Goal: Task Accomplishment & Management: Use online tool/utility

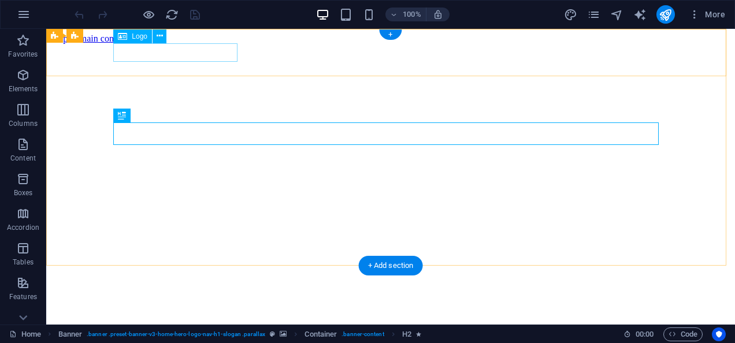
click at [180, 337] on div "Techroots [GEOGRAPHIC_DATA]" at bounding box center [390, 347] width 679 height 21
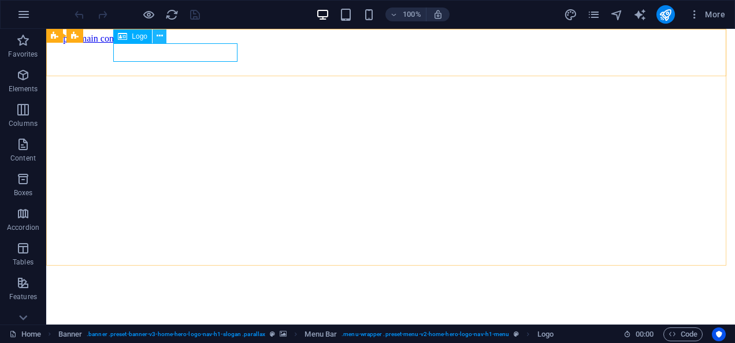
click at [157, 35] on icon at bounding box center [160, 36] width 6 height 12
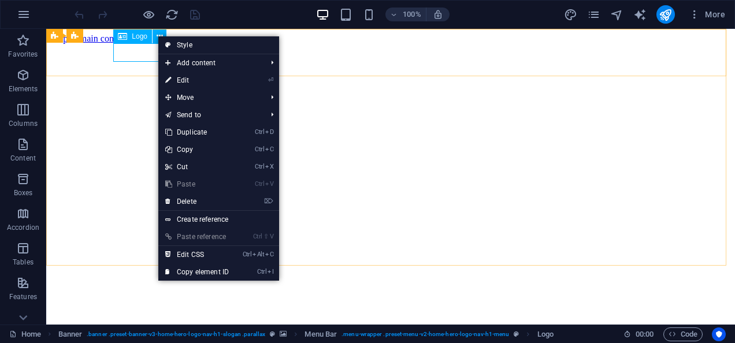
click at [121, 38] on icon at bounding box center [122, 36] width 9 height 14
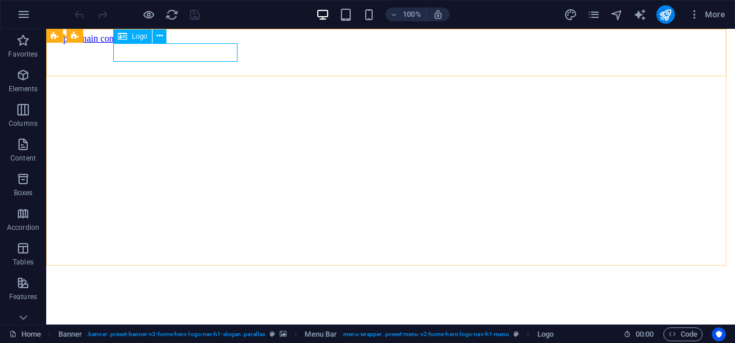
click at [121, 38] on icon at bounding box center [122, 36] width 9 height 14
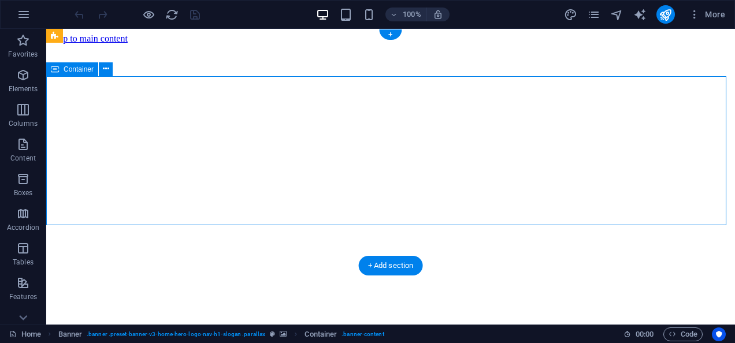
click at [53, 44] on figure at bounding box center [390, 44] width 679 height 0
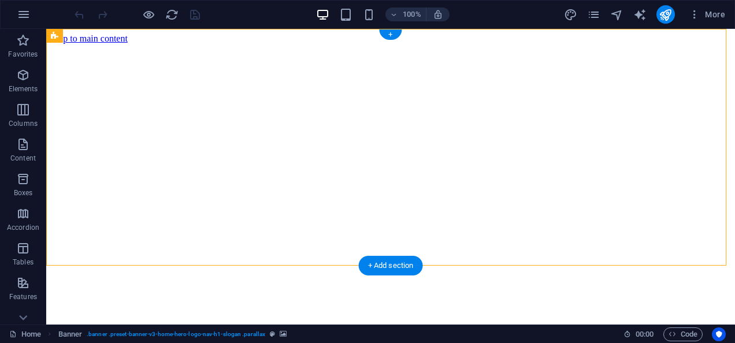
click at [53, 44] on figure at bounding box center [390, 44] width 679 height 0
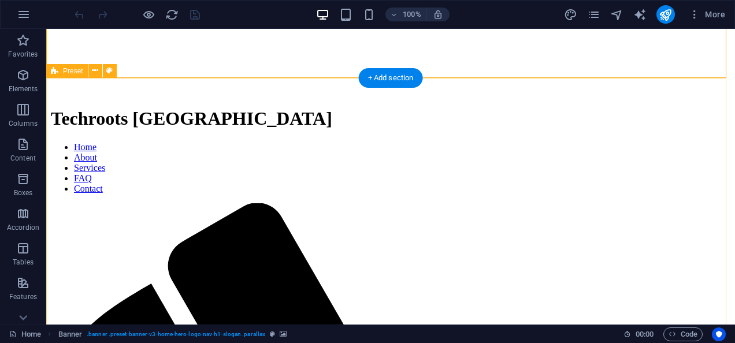
scroll to position [270, 0]
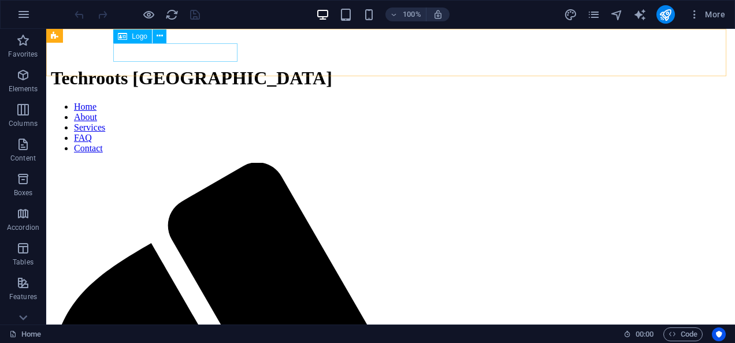
click at [215, 68] on div "Techroots [GEOGRAPHIC_DATA]" at bounding box center [390, 78] width 679 height 21
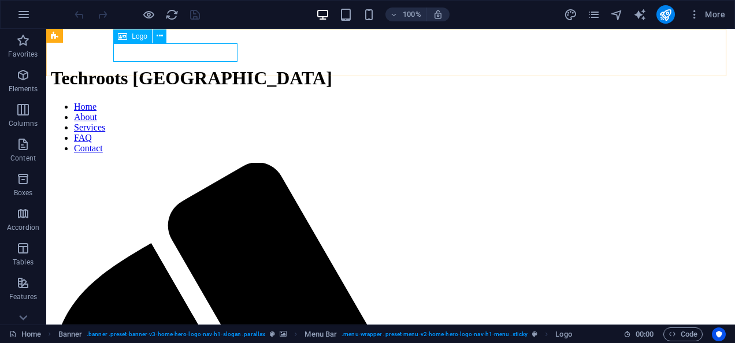
click at [143, 35] on span "Logo" at bounding box center [140, 36] width 16 height 7
click at [139, 36] on span "Logo" at bounding box center [140, 36] width 16 height 7
click at [139, 36] on div "Drag here to replace the existing content. Press “Ctrl” if you want to create a…" at bounding box center [390, 177] width 689 height 296
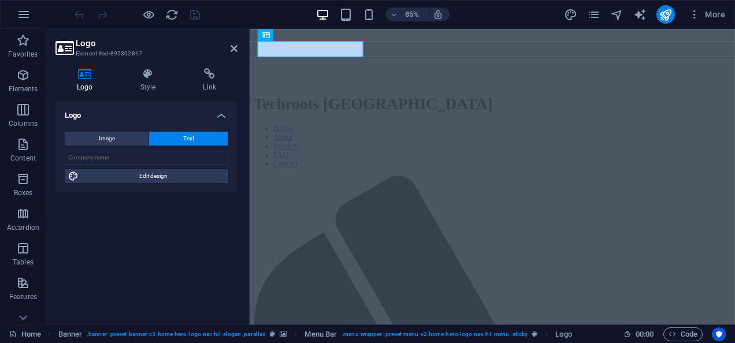
drag, startPoint x: 139, startPoint y: 36, endPoint x: 88, endPoint y: 70, distance: 60.7
click at [88, 70] on icon at bounding box center [84, 74] width 59 height 12
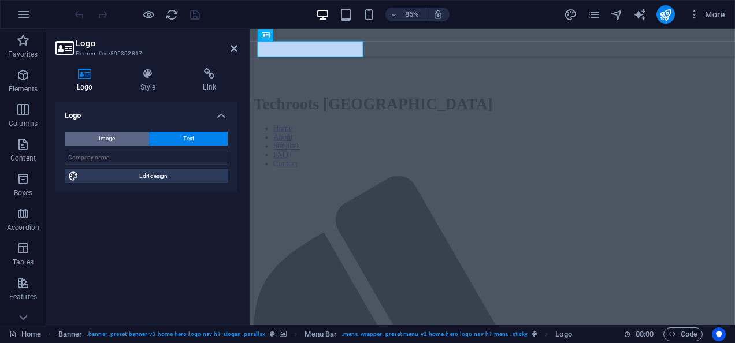
click at [122, 142] on button "Image" at bounding box center [107, 139] width 84 height 14
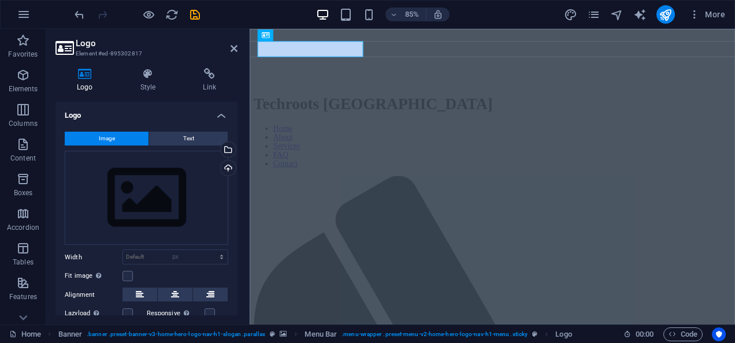
select select "DISABLED_OPTION_VALUE"
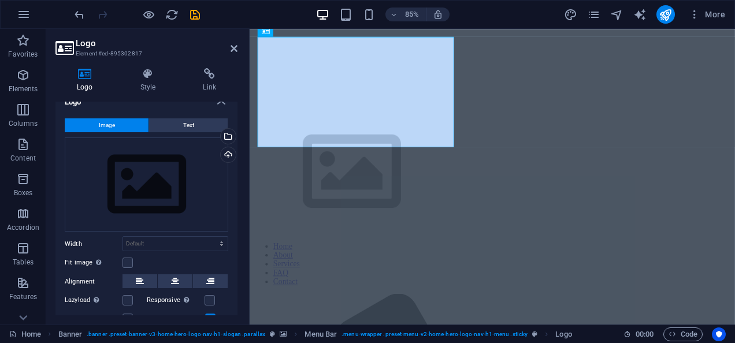
scroll to position [371, 0]
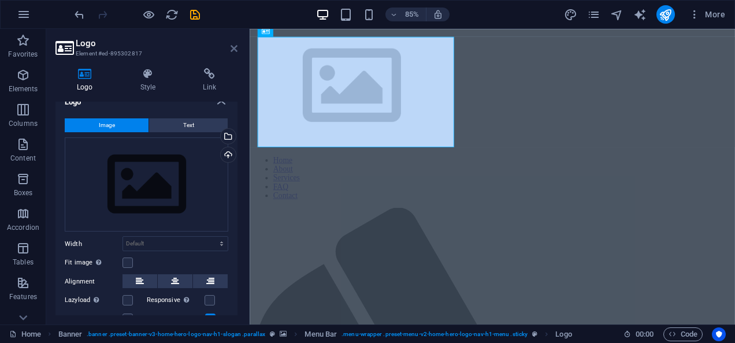
click at [232, 44] on icon at bounding box center [233, 48] width 7 height 9
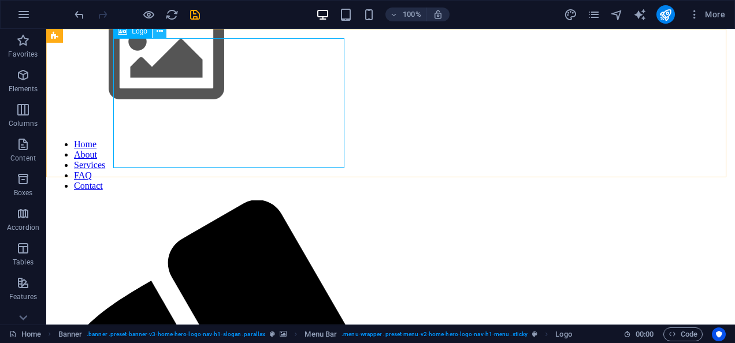
click at [158, 32] on icon at bounding box center [160, 31] width 6 height 12
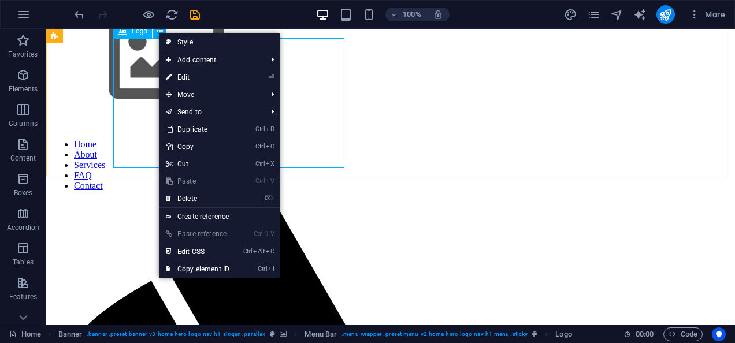
click at [135, 32] on span "Logo" at bounding box center [140, 31] width 16 height 7
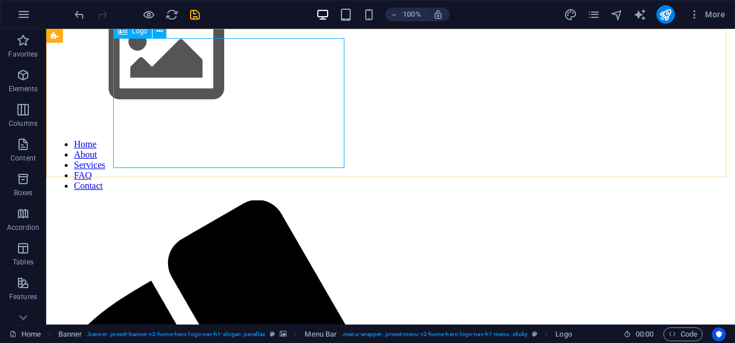
click at [135, 32] on span "Logo" at bounding box center [140, 31] width 16 height 7
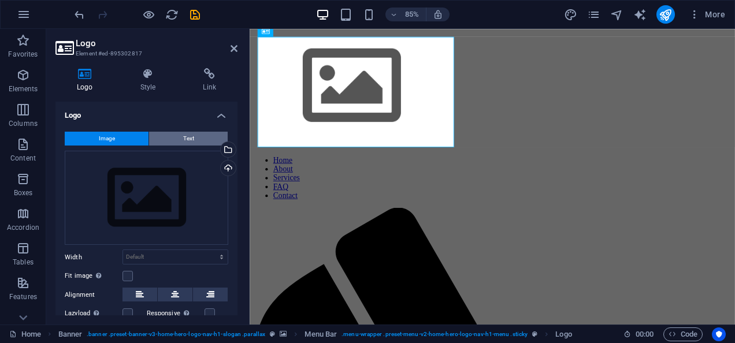
click at [183, 137] on span "Text" at bounding box center [188, 139] width 11 height 14
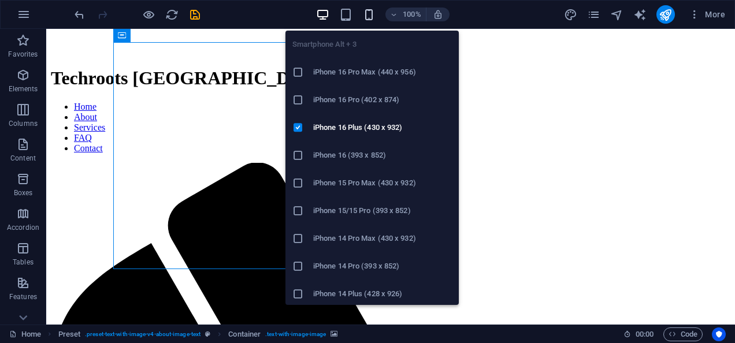
click at [369, 14] on icon "button" at bounding box center [368, 14] width 13 height 13
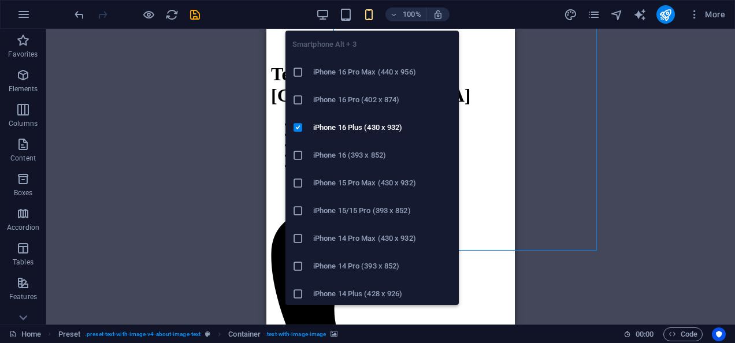
scroll to position [288, 0]
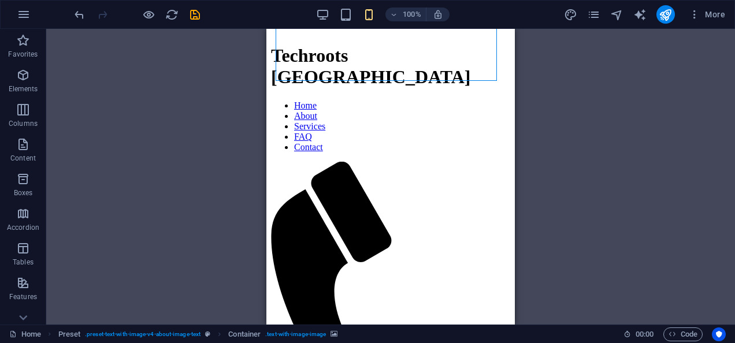
click at [251, 189] on div "H2 Banner Container Spacer Menu Bar Logo Menu Spacer Preset Placeholder Contain…" at bounding box center [390, 177] width 689 height 296
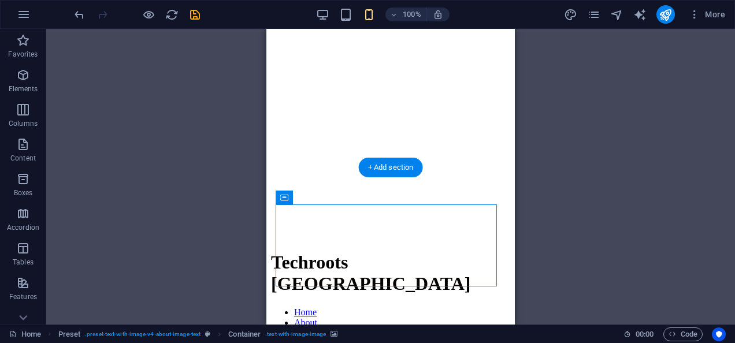
scroll to position [80, 0]
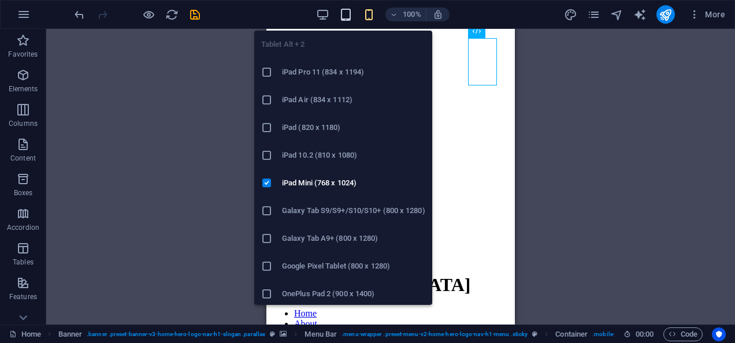
click at [347, 20] on icon "button" at bounding box center [345, 14] width 13 height 13
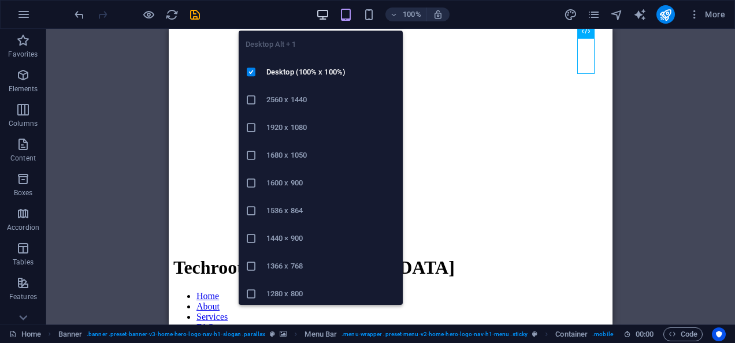
click at [317, 13] on icon "button" at bounding box center [322, 14] width 13 height 13
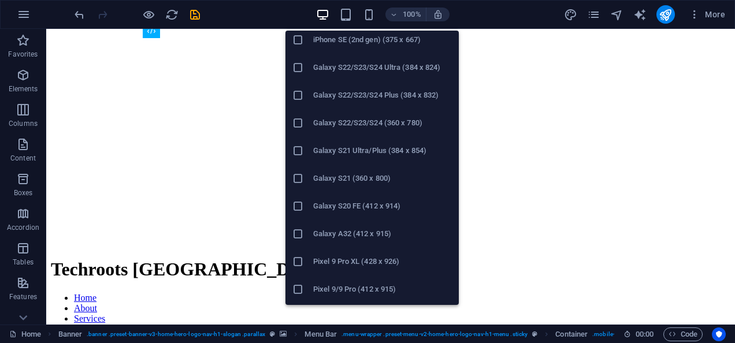
scroll to position [422, 0]
click at [299, 118] on icon at bounding box center [298, 122] width 12 height 12
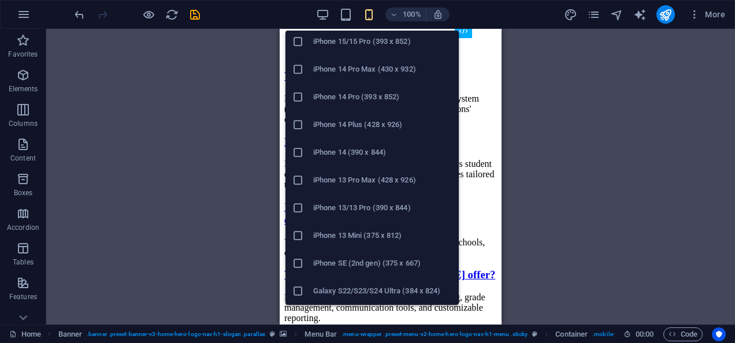
scroll to position [170, 0]
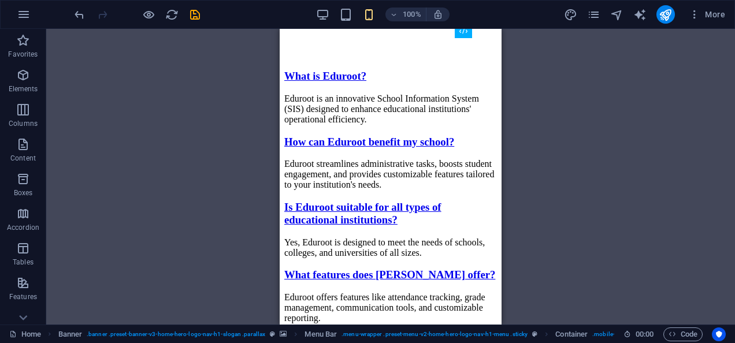
click at [519, 133] on div "H2 Banner Banner Container Spacer Menu Bar Logo Menu Spacer Preset Placeholder …" at bounding box center [390, 177] width 689 height 296
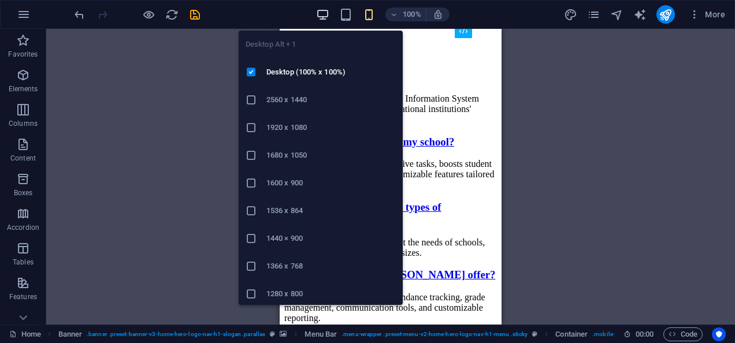
click at [322, 13] on icon "button" at bounding box center [322, 14] width 13 height 13
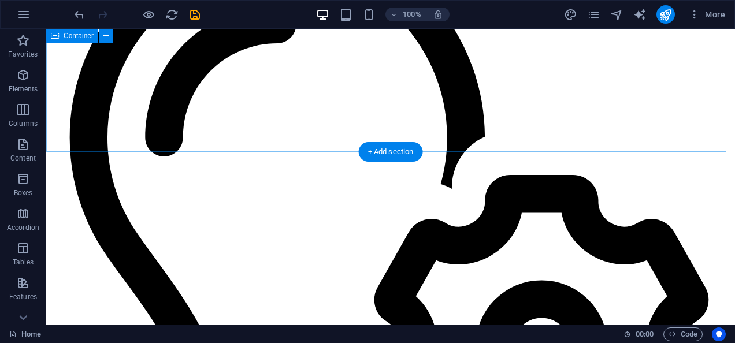
scroll to position [4714, 0]
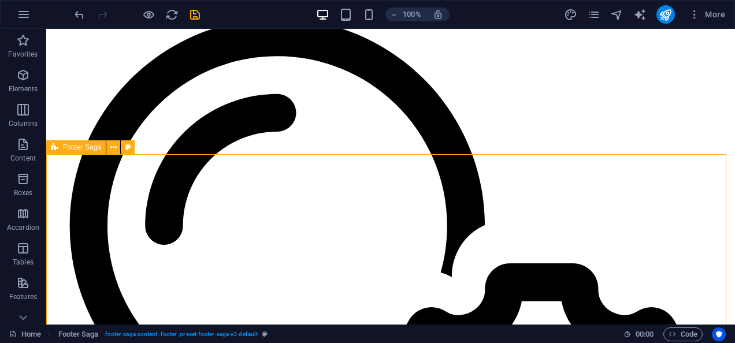
click at [67, 148] on span "Footer Saga" at bounding box center [82, 147] width 38 height 7
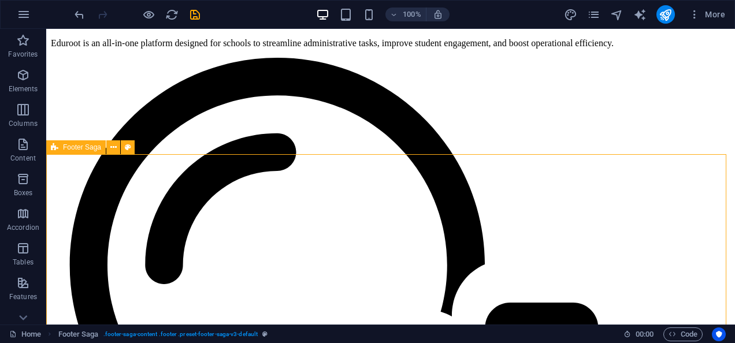
select select "footer"
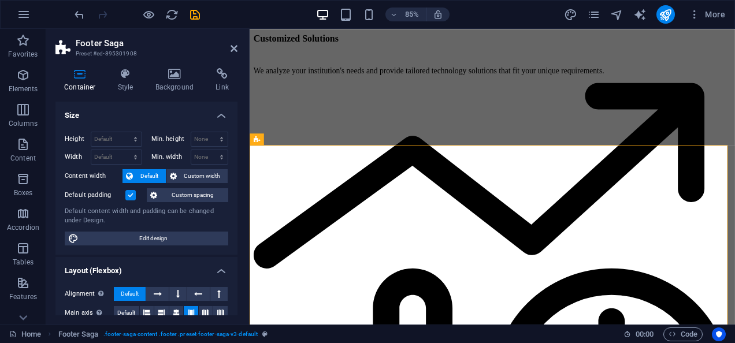
scroll to position [4700, 0]
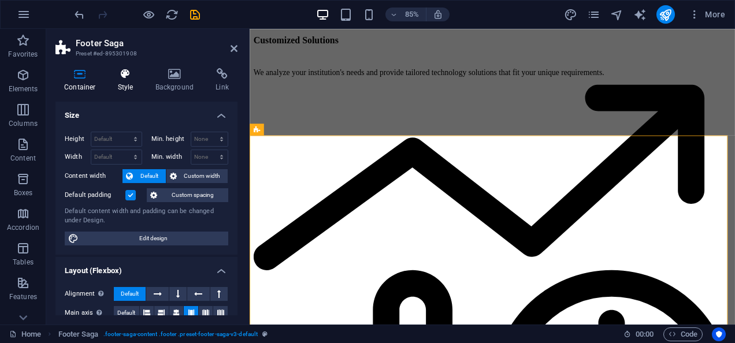
click at [120, 69] on icon at bounding box center [125, 74] width 33 height 12
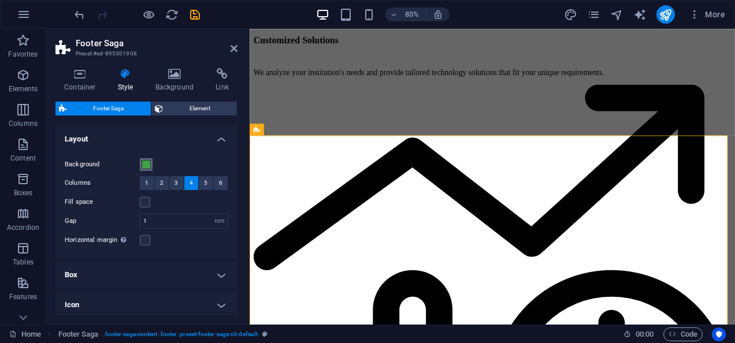
click at [145, 163] on span at bounding box center [146, 164] width 9 height 9
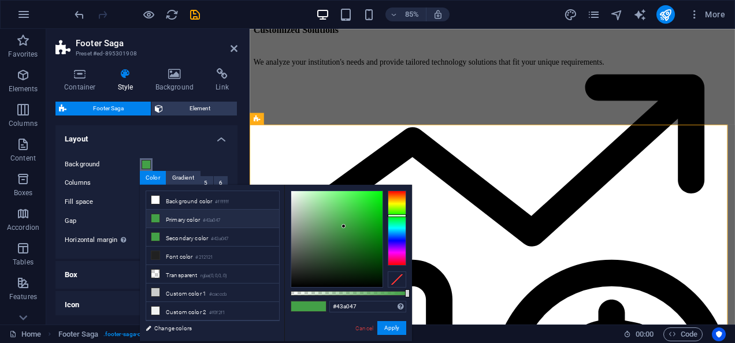
scroll to position [4714, 0]
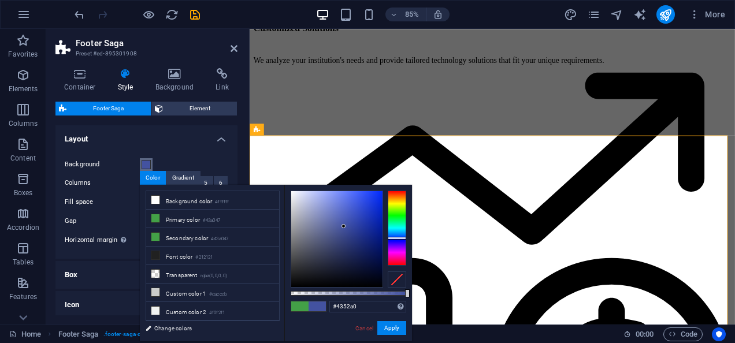
click at [392, 238] on div at bounding box center [397, 228] width 18 height 75
click at [350, 200] on div at bounding box center [336, 239] width 91 height 96
click at [394, 238] on div at bounding box center [397, 238] width 18 height 3
click at [396, 238] on div at bounding box center [397, 238] width 18 height 3
click at [397, 237] on div at bounding box center [397, 237] width 18 height 3
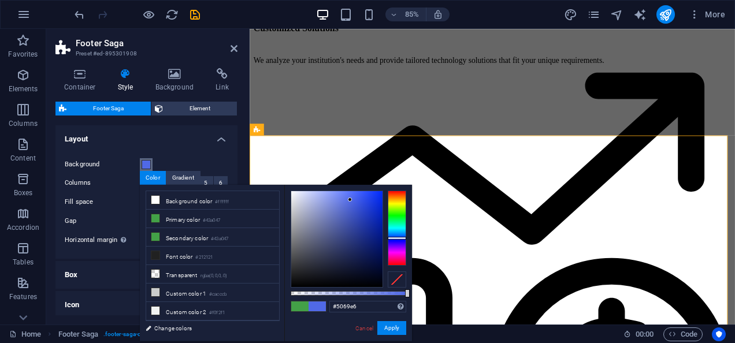
click at [400, 238] on div at bounding box center [397, 238] width 18 height 3
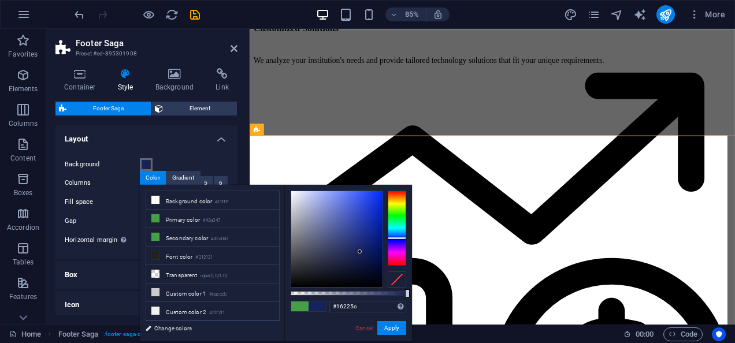
click at [360, 252] on div at bounding box center [336, 239] width 91 height 96
click at [360, 251] on div at bounding box center [360, 252] width 4 height 4
click at [358, 240] on div at bounding box center [336, 239] width 91 height 96
click at [358, 233] on div at bounding box center [336, 239] width 91 height 96
click at [355, 217] on div at bounding box center [336, 239] width 91 height 96
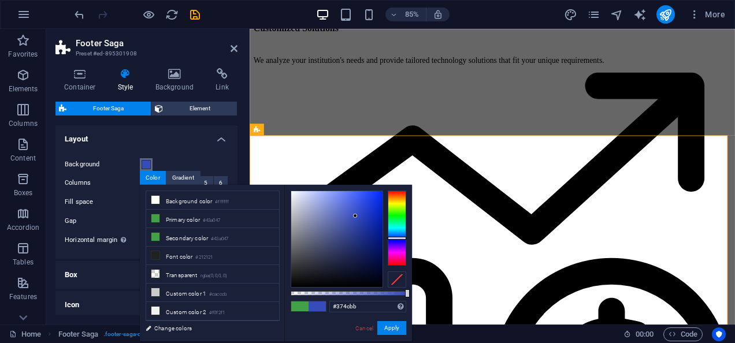
click at [355, 216] on div at bounding box center [355, 216] width 4 height 4
click at [364, 224] on div at bounding box center [336, 239] width 91 height 96
click at [368, 237] on div at bounding box center [336, 239] width 91 height 96
click at [355, 196] on div at bounding box center [336, 239] width 91 height 96
type input "#3a58f2"
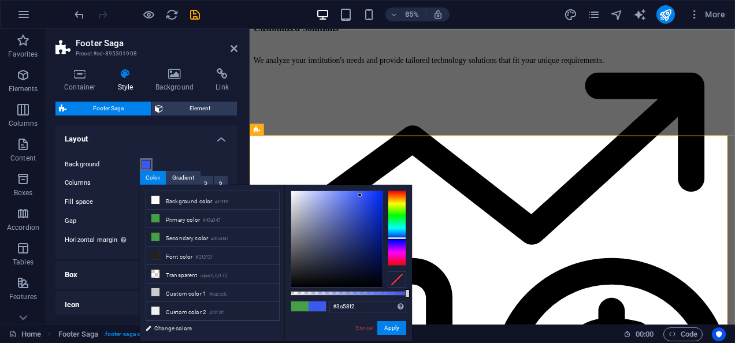
click at [360, 195] on div at bounding box center [336, 239] width 91 height 96
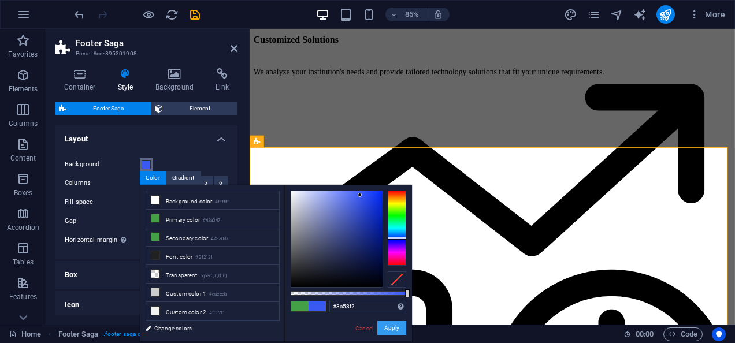
scroll to position [4700, 0]
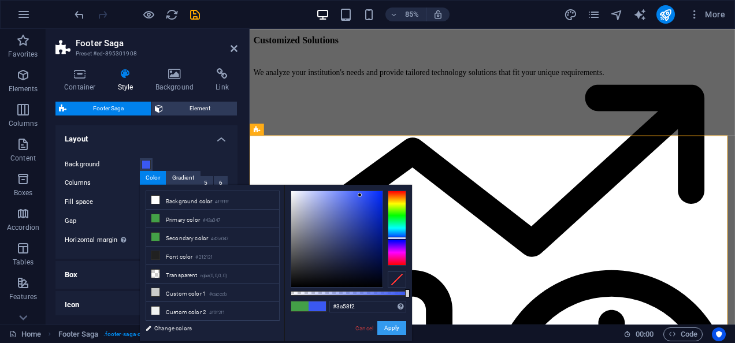
click at [392, 327] on button "Apply" at bounding box center [391, 328] width 29 height 14
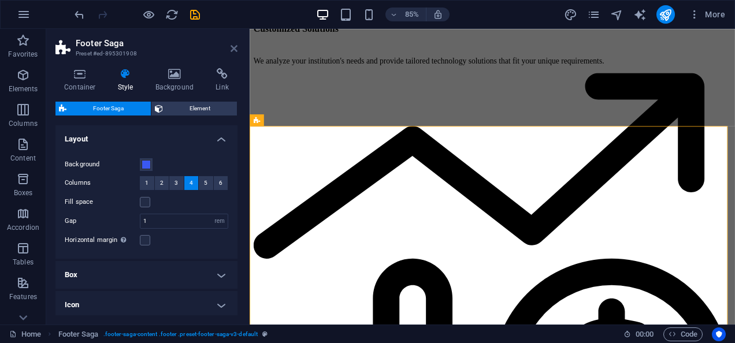
scroll to position [4714, 0]
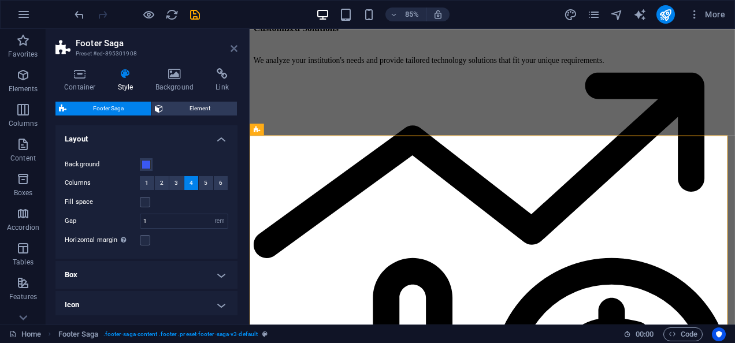
click at [234, 51] on icon at bounding box center [233, 48] width 7 height 9
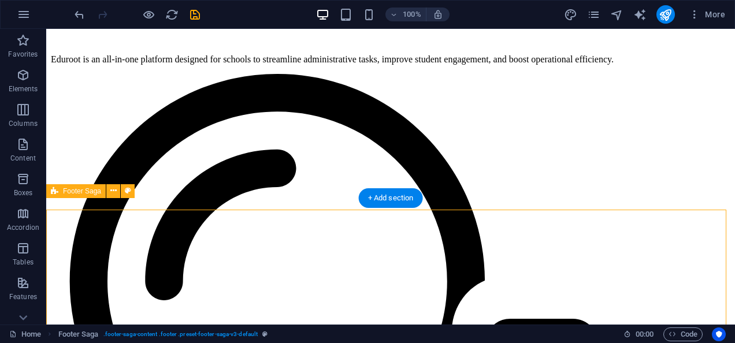
scroll to position [4657, 0]
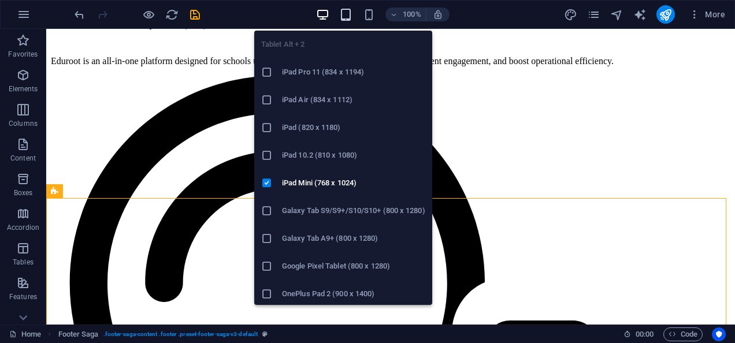
click at [345, 14] on icon "button" at bounding box center [345, 14] width 13 height 13
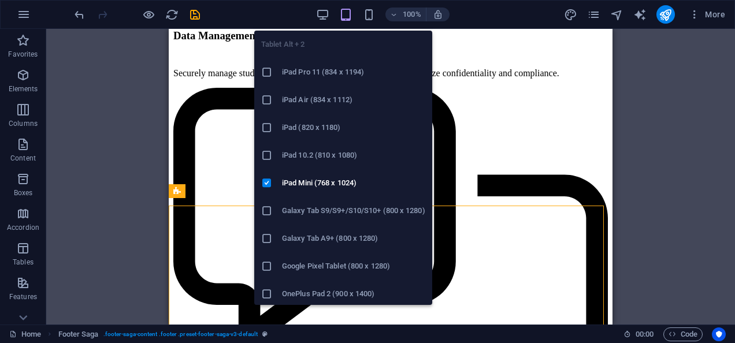
scroll to position [4984, 0]
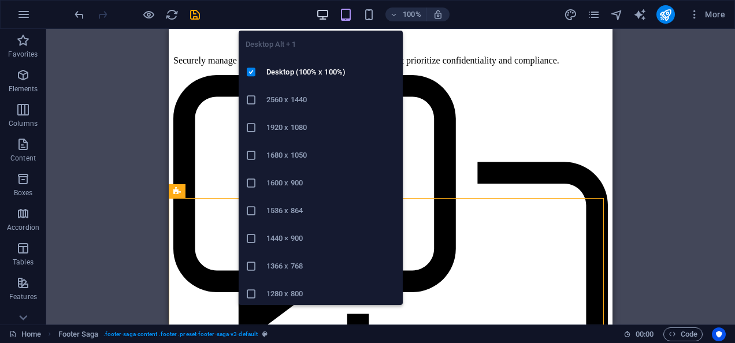
click at [321, 11] on icon "button" at bounding box center [322, 14] width 13 height 13
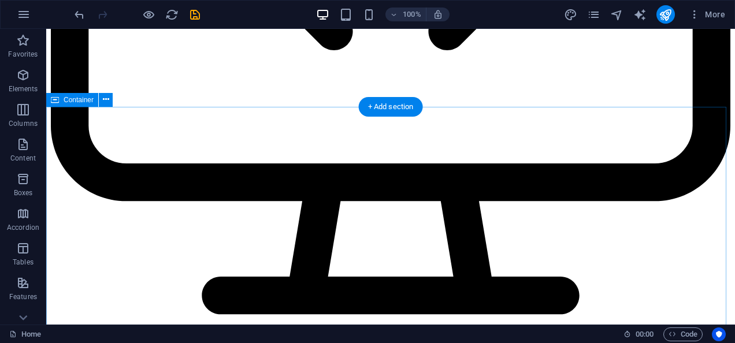
scroll to position [4336, 0]
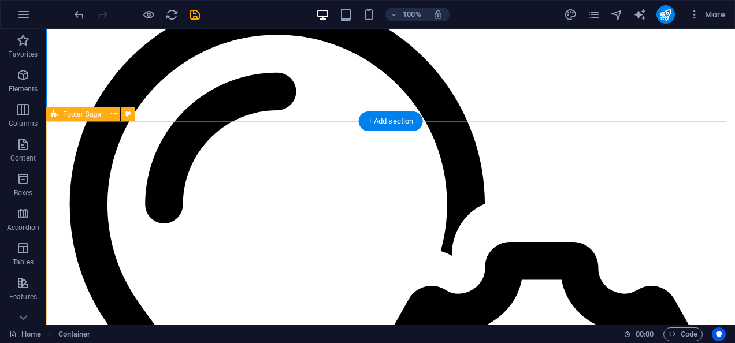
scroll to position [4738, 0]
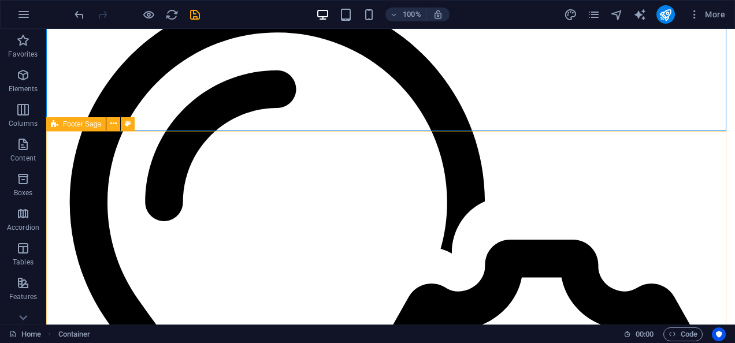
click at [76, 127] on span "Footer Saga" at bounding box center [82, 124] width 38 height 7
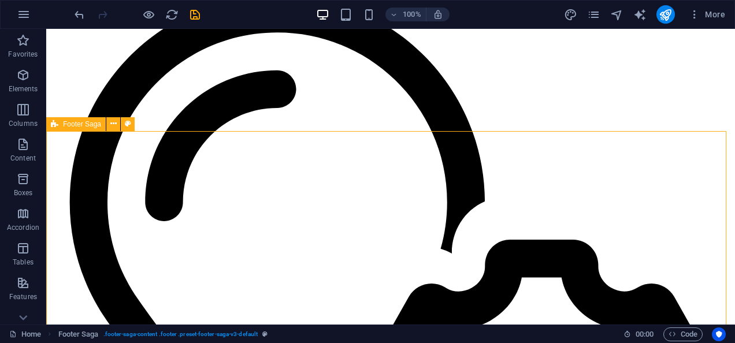
click at [76, 127] on span "Footer Saga" at bounding box center [82, 124] width 38 height 7
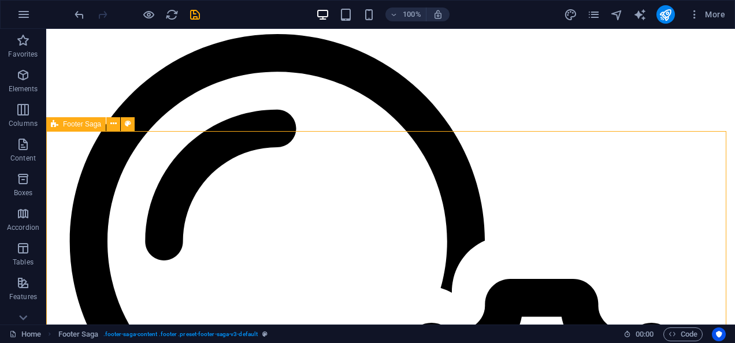
select select "rem"
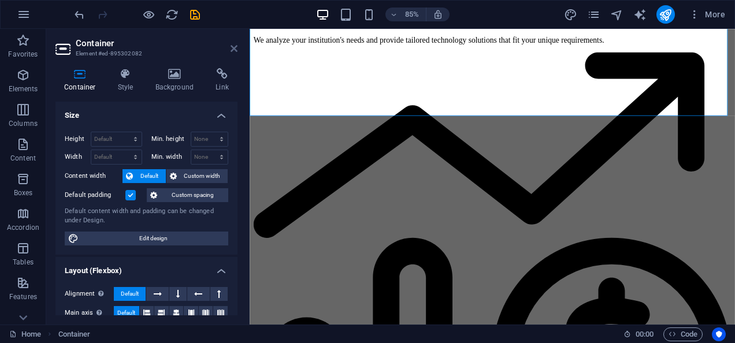
click at [231, 49] on icon at bounding box center [233, 48] width 7 height 9
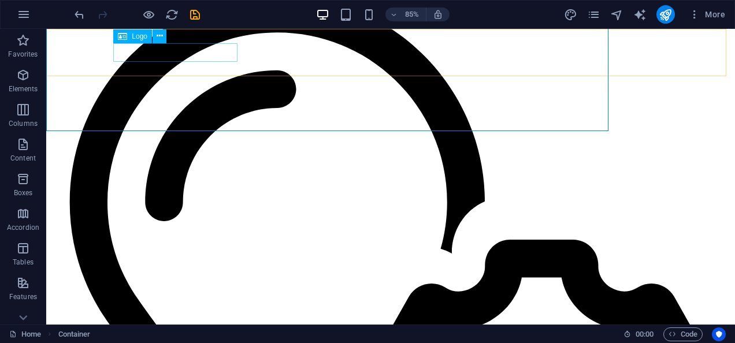
scroll to position [4724, 0]
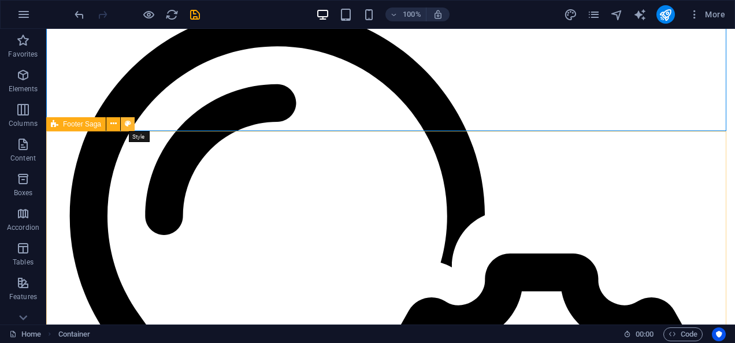
click at [123, 119] on button at bounding box center [128, 124] width 14 height 14
select select "rem"
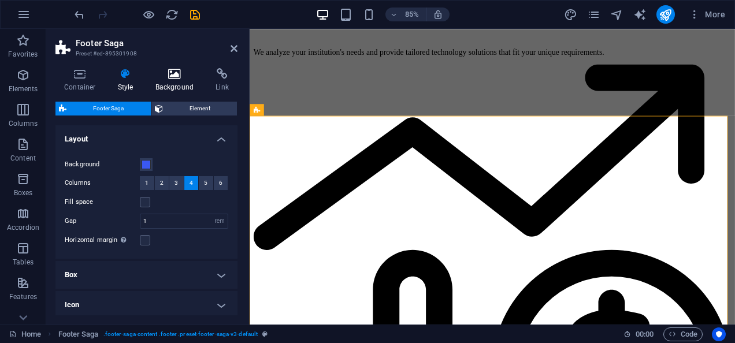
click at [163, 80] on h4 "Background" at bounding box center [177, 80] width 61 height 24
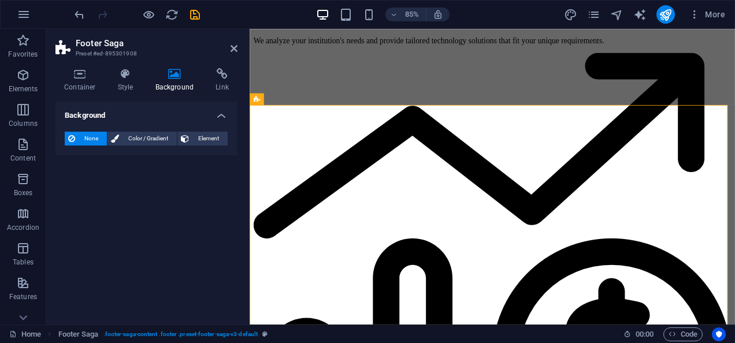
scroll to position [4738, 0]
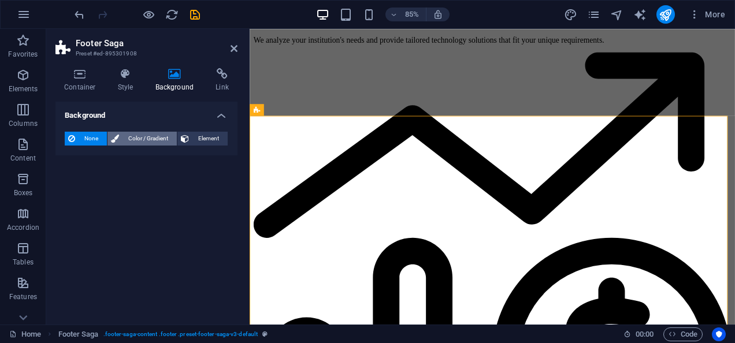
click at [148, 139] on span "Color / Gradient" at bounding box center [147, 139] width 51 height 14
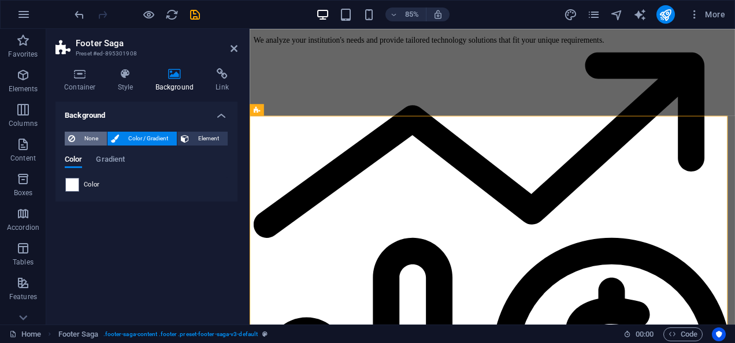
click at [82, 136] on span "None" at bounding box center [91, 139] width 25 height 14
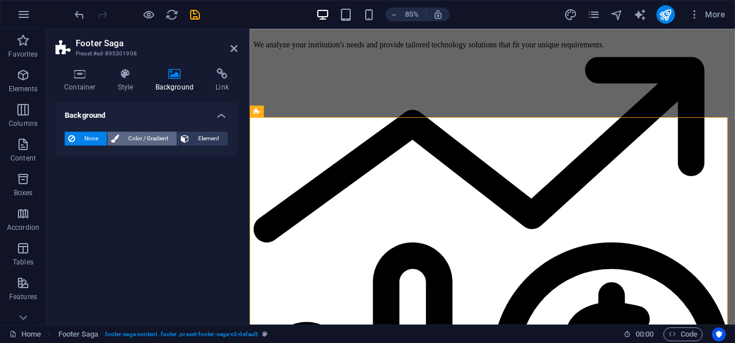
click at [155, 136] on span "Color / Gradient" at bounding box center [147, 139] width 51 height 14
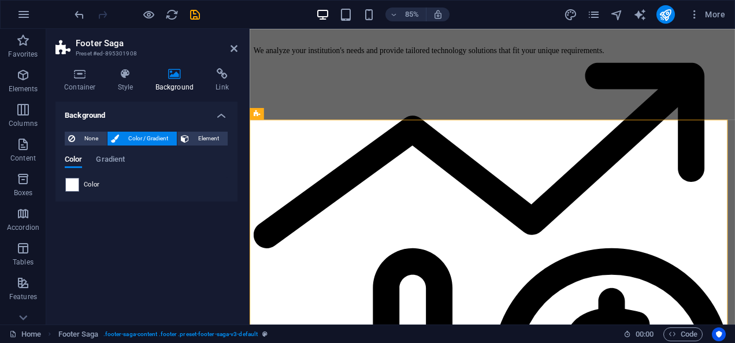
scroll to position [4724, 0]
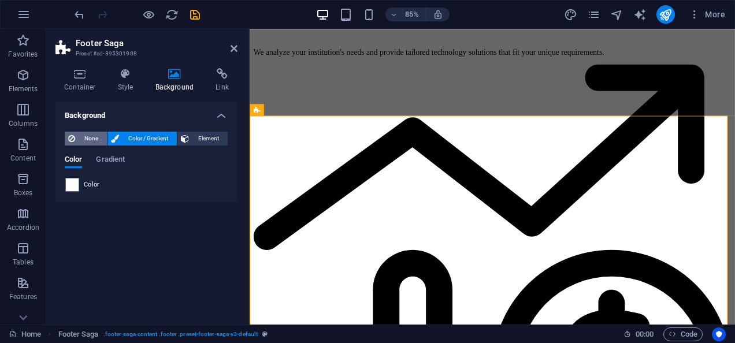
click at [92, 137] on span "None" at bounding box center [91, 139] width 25 height 14
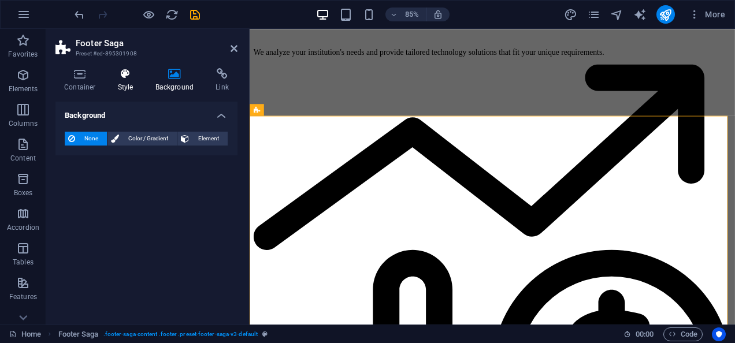
click at [120, 77] on icon at bounding box center [125, 74] width 33 height 12
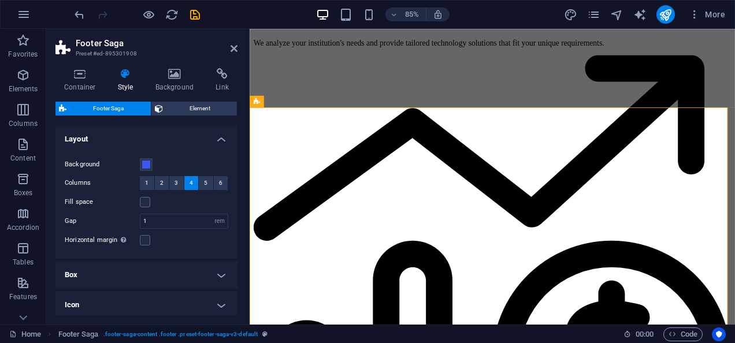
scroll to position [4738, 0]
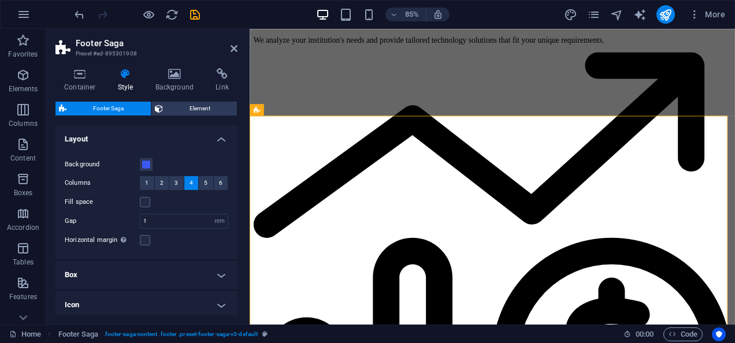
click at [236, 39] on h2 "Footer Saga" at bounding box center [157, 43] width 162 height 10
click at [235, 49] on icon at bounding box center [233, 48] width 7 height 9
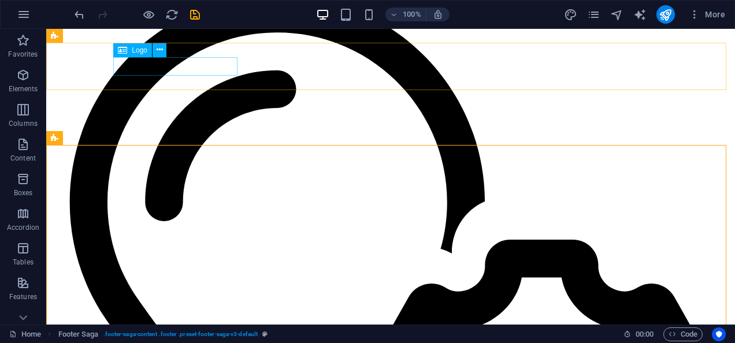
scroll to position [4724, 0]
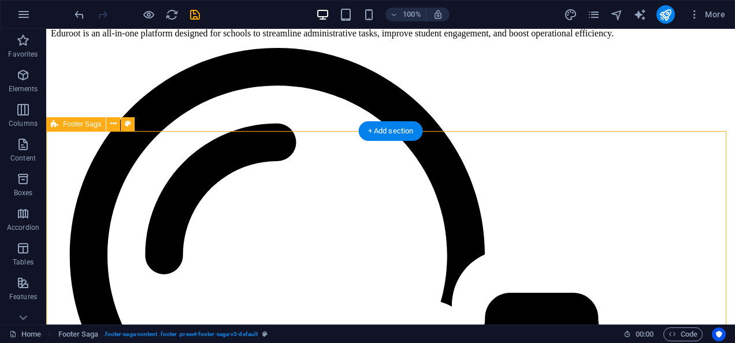
select select "rem"
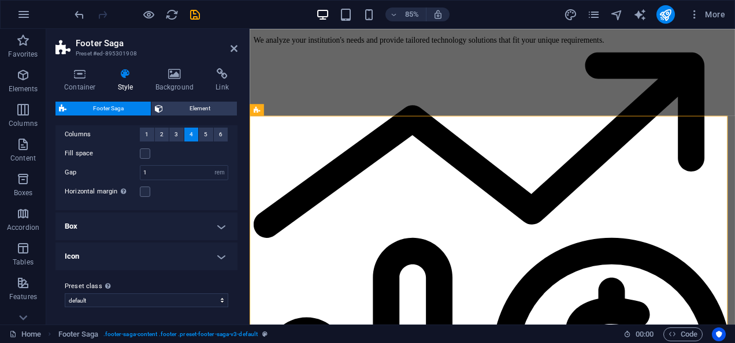
scroll to position [0, 0]
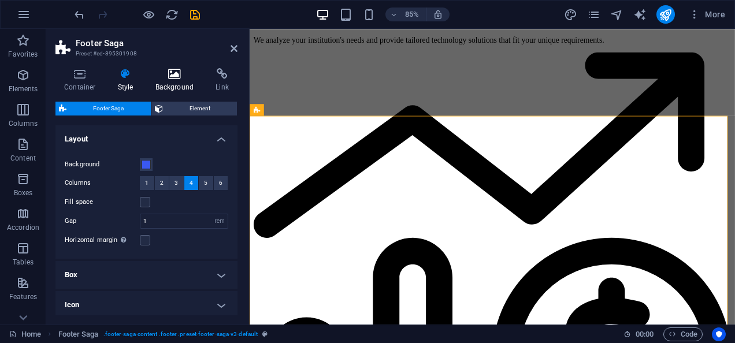
click at [171, 84] on h4 "Background" at bounding box center [177, 80] width 61 height 24
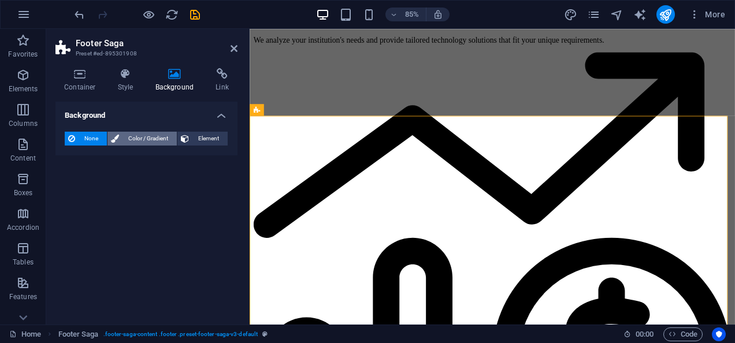
click at [139, 140] on span "Color / Gradient" at bounding box center [147, 139] width 51 height 14
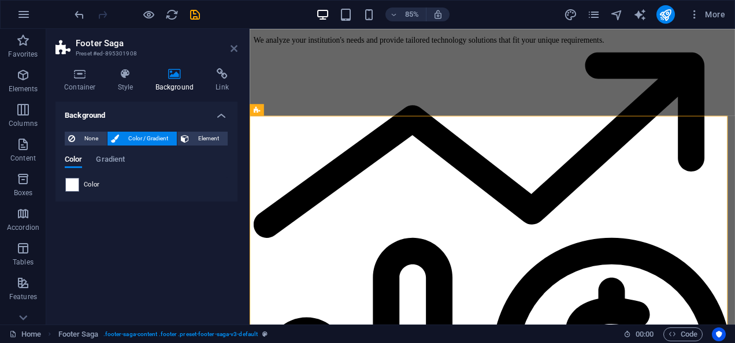
click at [235, 45] on icon at bounding box center [233, 48] width 7 height 9
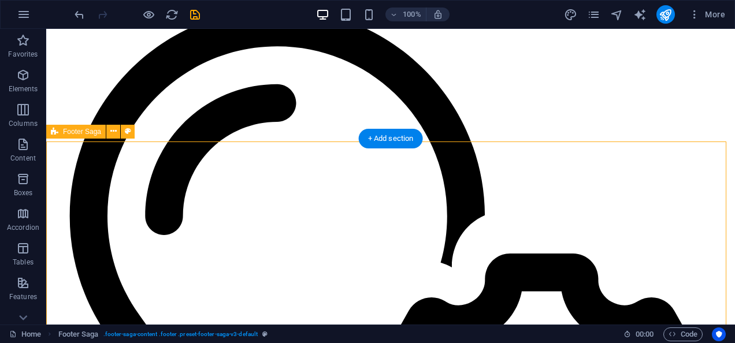
scroll to position [4724, 0]
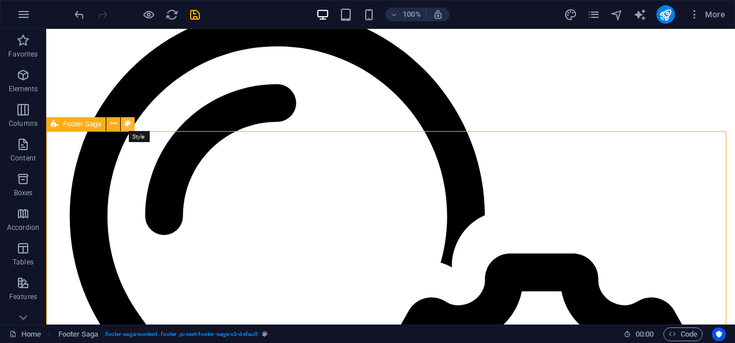
click at [125, 122] on icon at bounding box center [128, 124] width 6 height 12
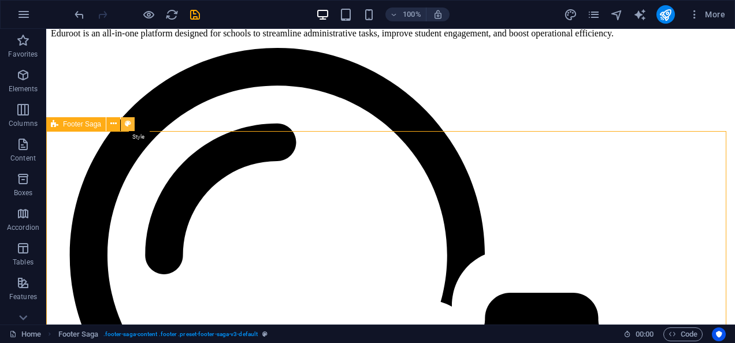
select select "rem"
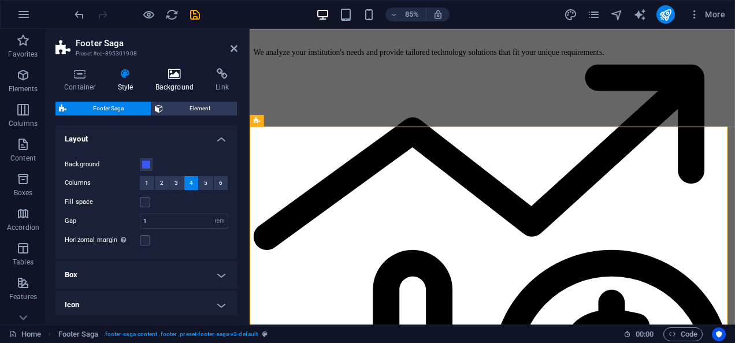
click at [176, 77] on icon at bounding box center [175, 74] width 56 height 12
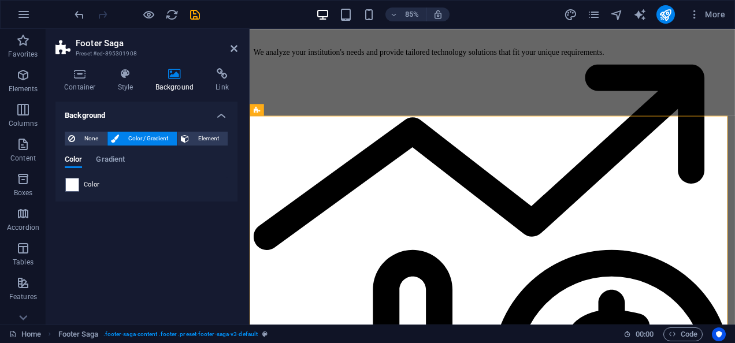
click at [96, 180] on span "Color" at bounding box center [92, 184] width 16 height 9
click at [74, 183] on span at bounding box center [72, 184] width 13 height 13
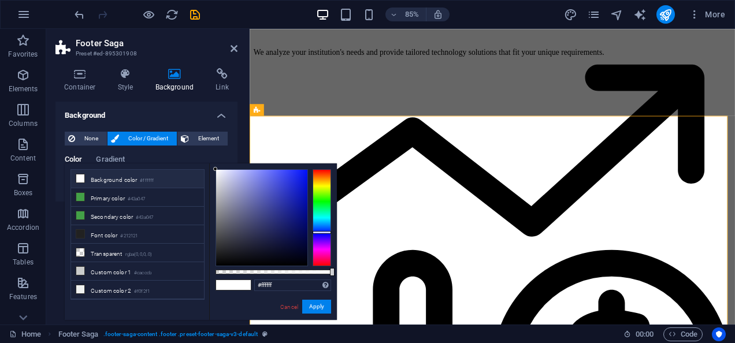
click at [323, 232] on div at bounding box center [322, 217] width 18 height 97
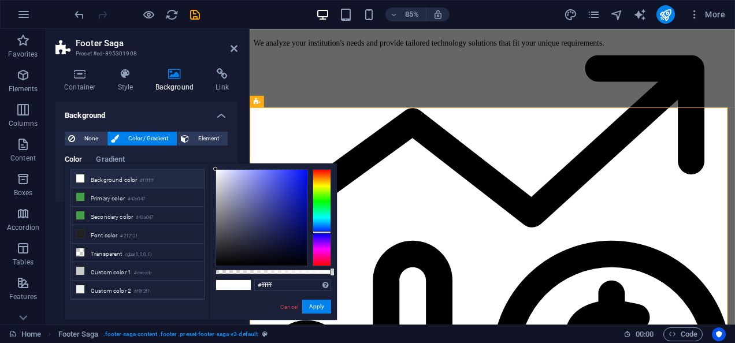
scroll to position [4738, 0]
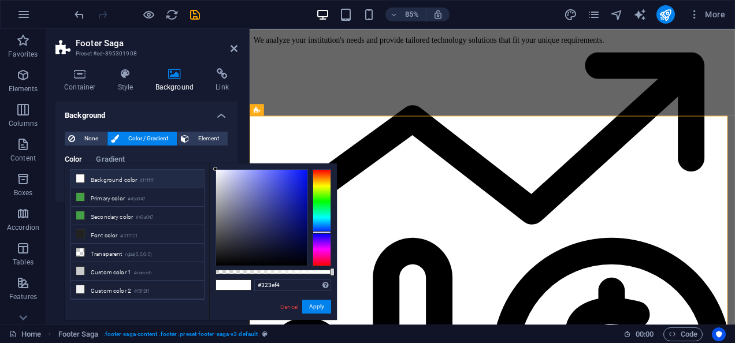
click at [288, 173] on div at bounding box center [261, 218] width 91 height 96
click at [284, 172] on div at bounding box center [261, 218] width 91 height 96
click at [283, 172] on div at bounding box center [283, 172] width 4 height 4
click at [295, 196] on div at bounding box center [261, 218] width 91 height 96
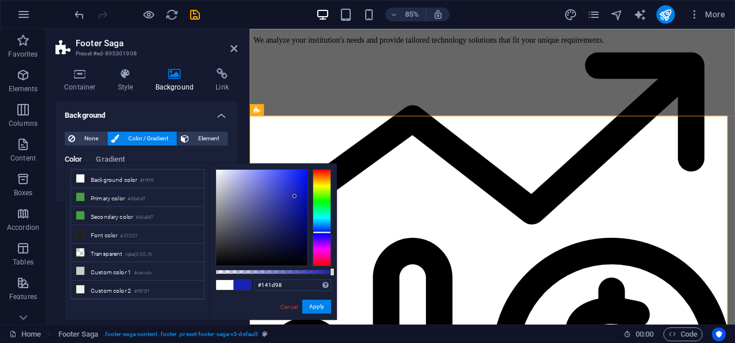
click at [295, 208] on div at bounding box center [261, 218] width 91 height 96
click at [296, 220] on div at bounding box center [261, 218] width 91 height 96
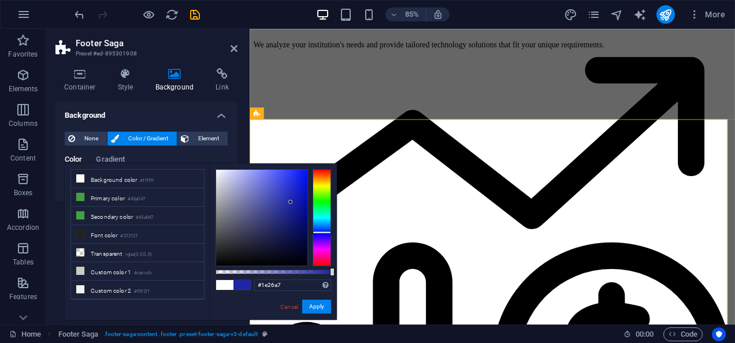
click at [291, 202] on div at bounding box center [261, 218] width 91 height 96
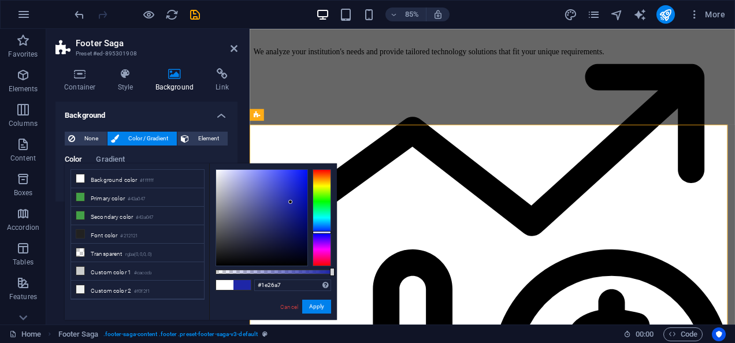
scroll to position [4724, 0]
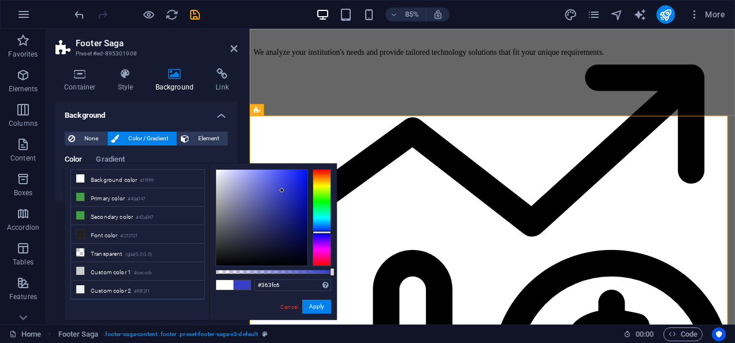
click at [282, 191] on div at bounding box center [261, 218] width 91 height 96
click at [280, 188] on div at bounding box center [261, 218] width 91 height 96
click at [280, 195] on div at bounding box center [261, 218] width 91 height 96
click at [280, 195] on div at bounding box center [279, 194] width 4 height 4
click at [281, 203] on div at bounding box center [261, 218] width 91 height 96
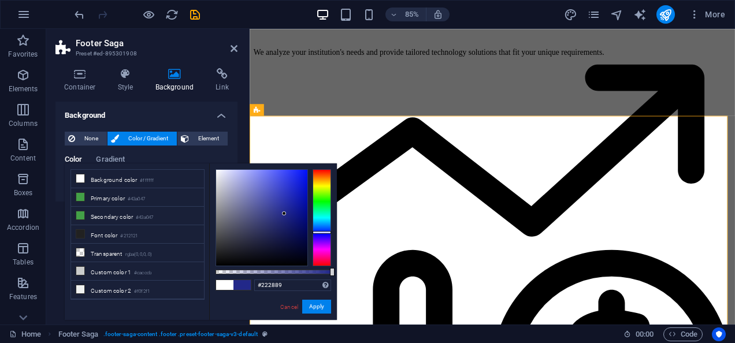
click at [284, 214] on div at bounding box center [261, 218] width 91 height 96
click at [284, 214] on div at bounding box center [284, 213] width 4 height 4
click at [272, 170] on div at bounding box center [261, 218] width 91 height 96
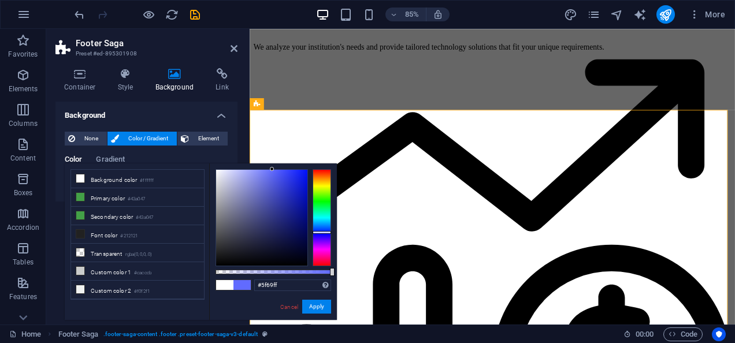
click at [273, 169] on div at bounding box center [272, 169] width 4 height 4
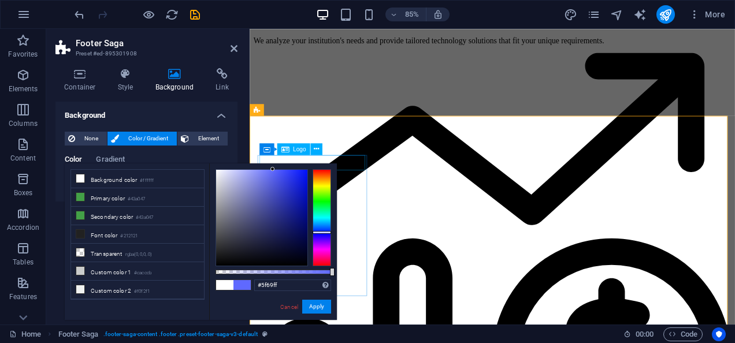
scroll to position [4738, 0]
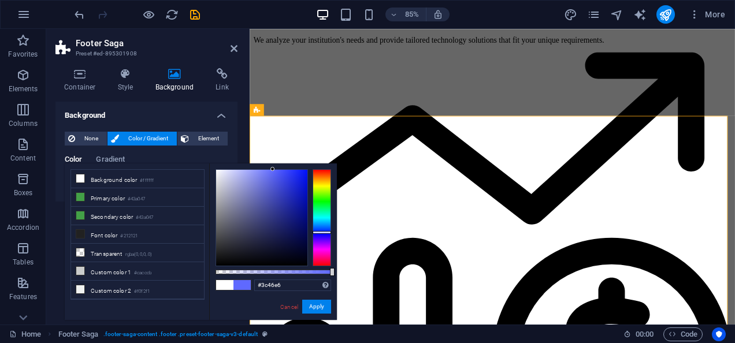
click at [283, 178] on div at bounding box center [261, 218] width 91 height 96
type input "#1d27c0"
click at [293, 193] on div at bounding box center [261, 218] width 91 height 96
click at [269, 284] on input "#1d27c0" at bounding box center [292, 286] width 77 height 12
click at [318, 306] on button "Apply" at bounding box center [316, 307] width 29 height 14
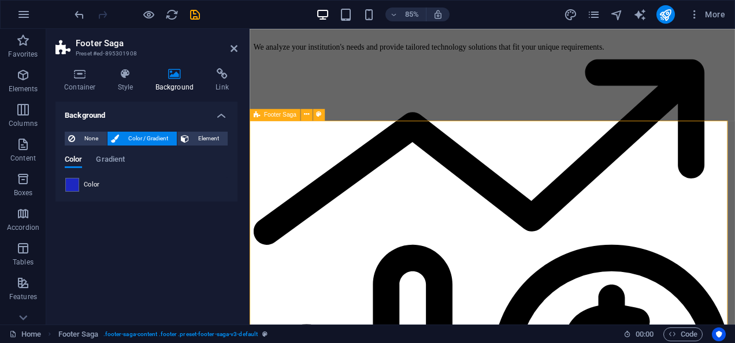
scroll to position [4724, 0]
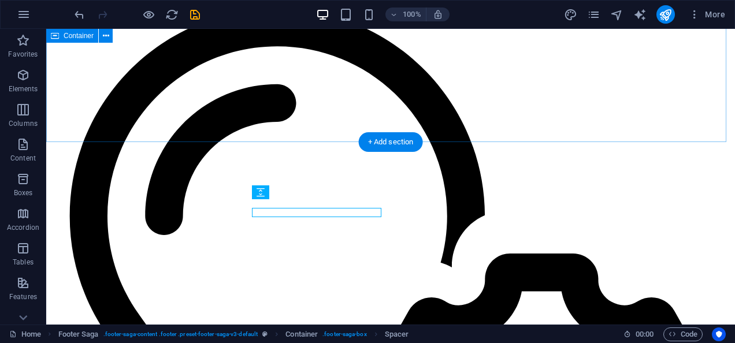
scroll to position [4724, 0]
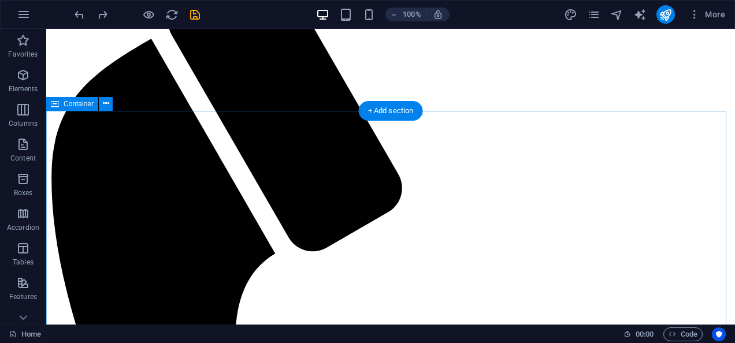
scroll to position [479, 0]
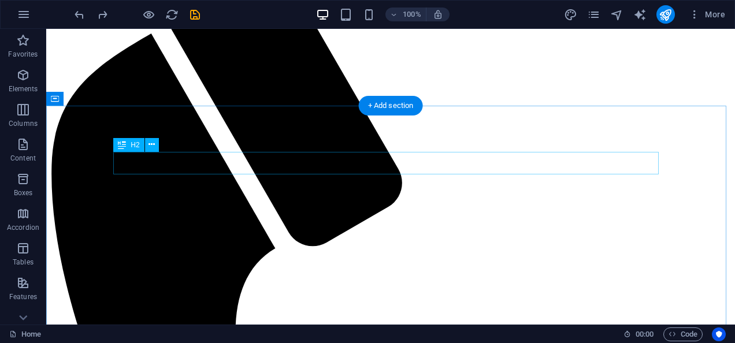
click at [151, 143] on icon at bounding box center [151, 145] width 6 height 12
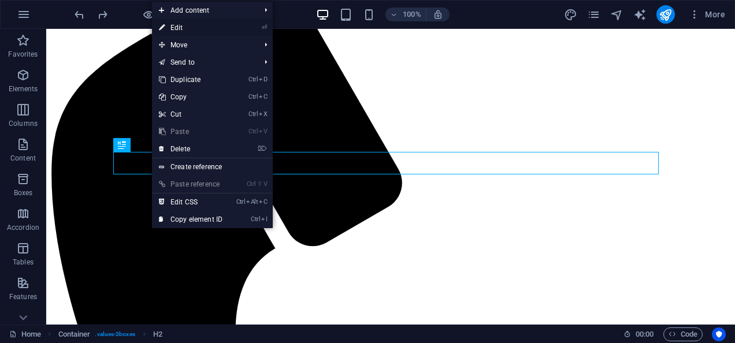
click at [213, 28] on link "⏎ Edit" at bounding box center [190, 27] width 77 height 17
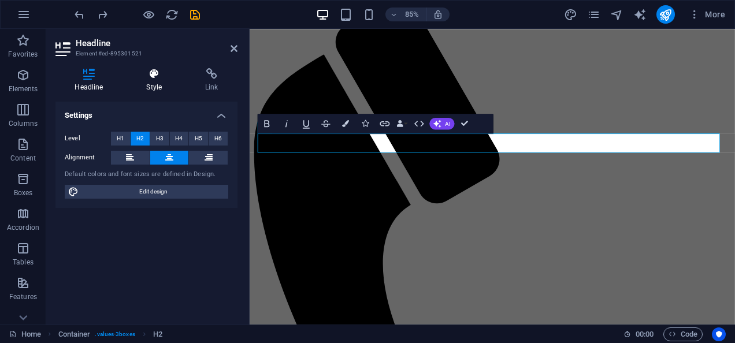
click at [161, 83] on h4 "Style" at bounding box center [156, 80] width 59 height 24
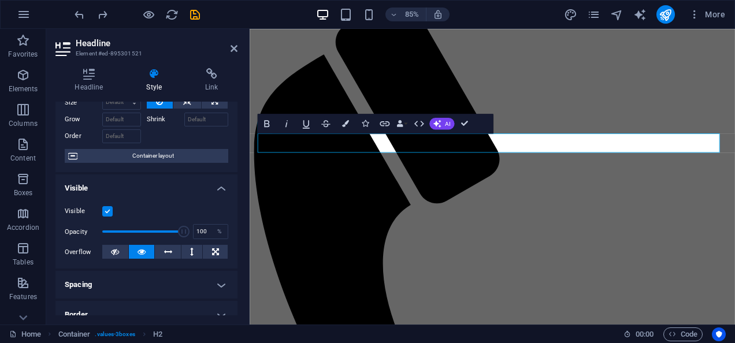
scroll to position [0, 0]
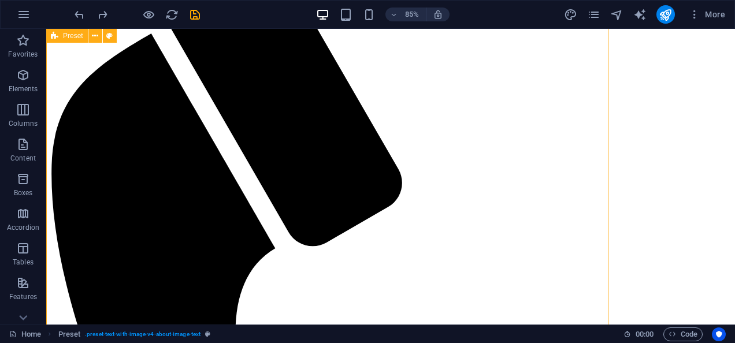
scroll to position [248, 0]
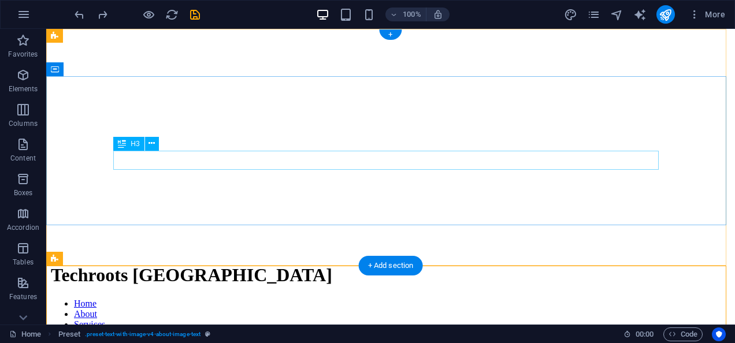
scroll to position [0, 0]
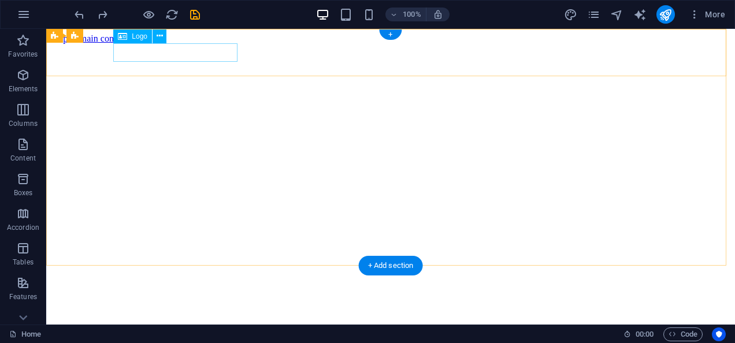
click at [201, 337] on div "Techroots [GEOGRAPHIC_DATA]" at bounding box center [390, 347] width 679 height 21
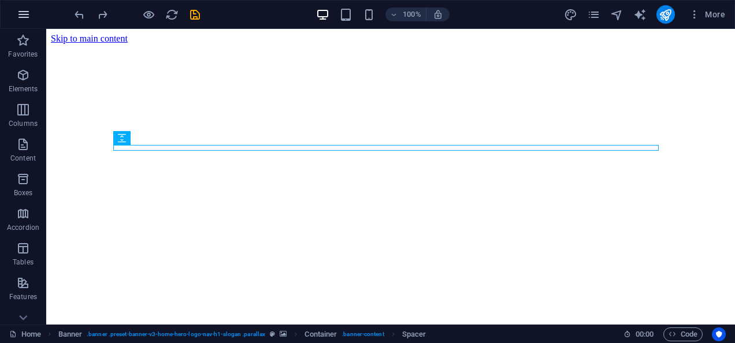
click at [17, 11] on icon "button" at bounding box center [24, 15] width 14 height 14
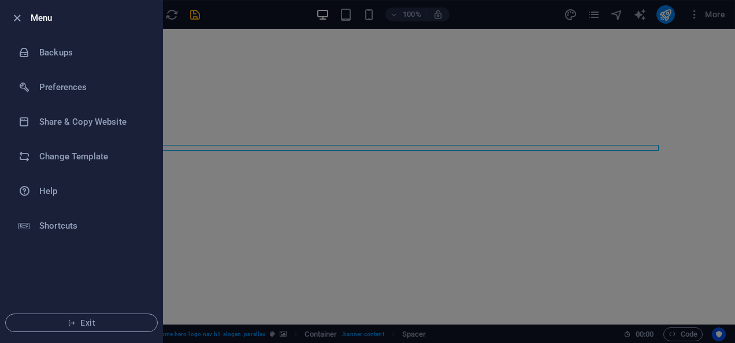
click at [206, 89] on div at bounding box center [367, 171] width 735 height 343
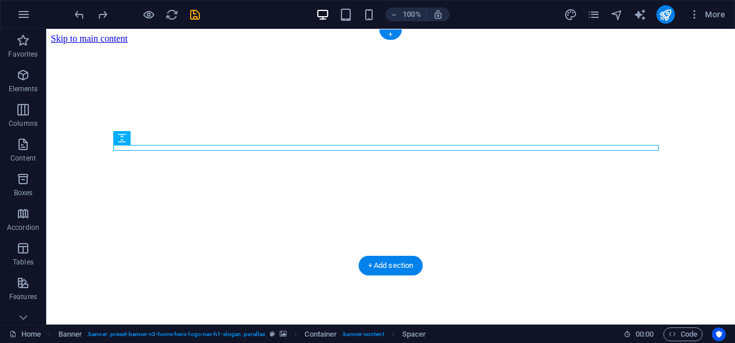
click at [92, 44] on figure at bounding box center [390, 44] width 679 height 0
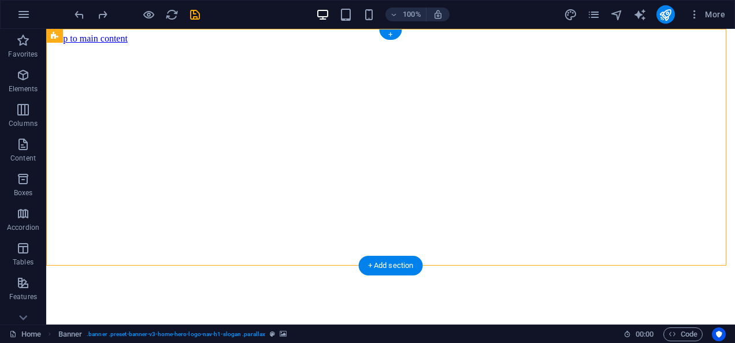
click at [75, 44] on figure at bounding box center [390, 44] width 679 height 0
